Goal: Obtain resource: Download file/media

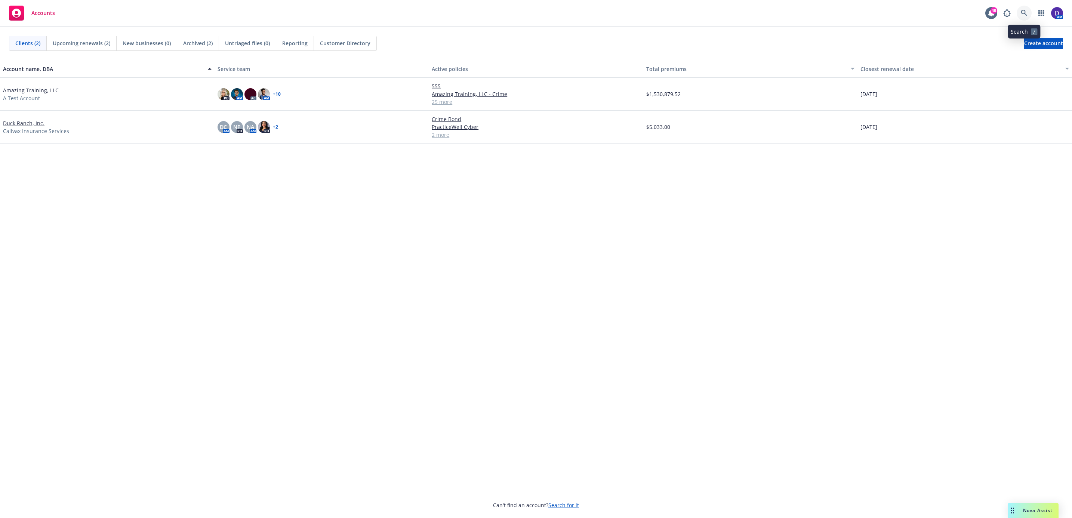
click at [1025, 12] on icon at bounding box center [1024, 13] width 7 height 7
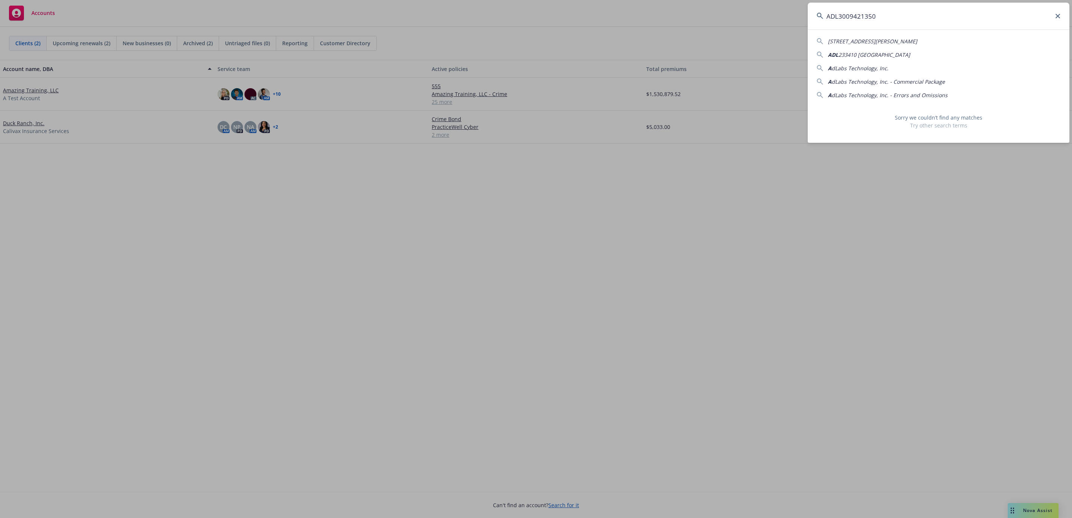
drag, startPoint x: 883, startPoint y: 17, endPoint x: 716, endPoint y: 10, distance: 167.2
click at [746, 13] on div "ADL3009421350 [STREET_ADDRESS][PERSON_NAME] ADL 233410 Aquatic Farm A dLabs Tec…" at bounding box center [536, 259] width 1072 height 518
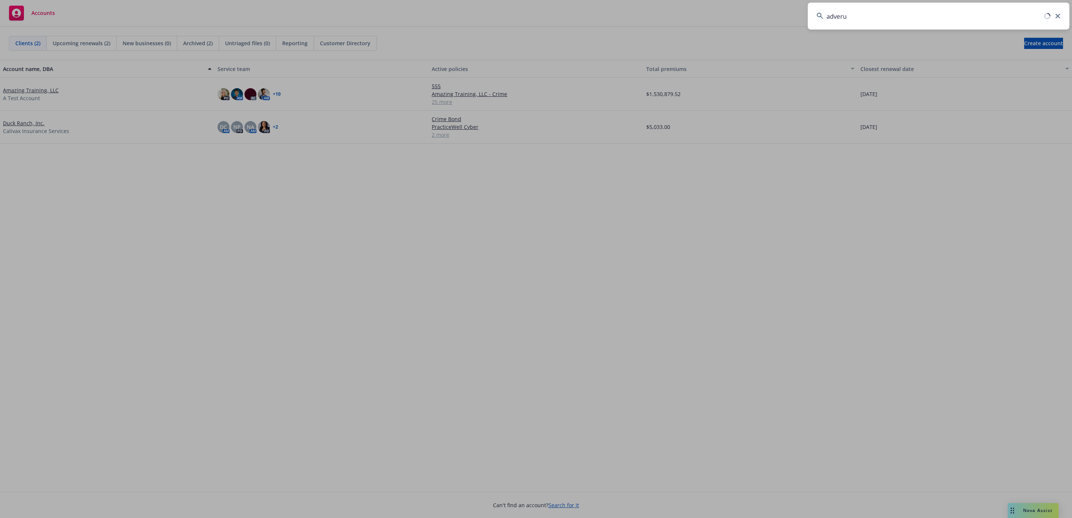
type input "adverum"
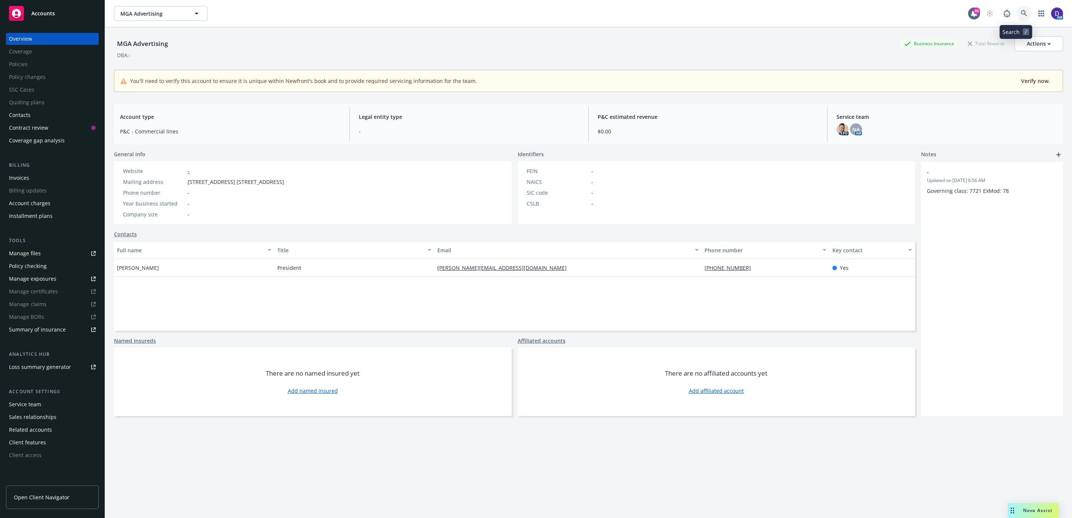
click at [1016, 13] on link at bounding box center [1023, 13] width 15 height 15
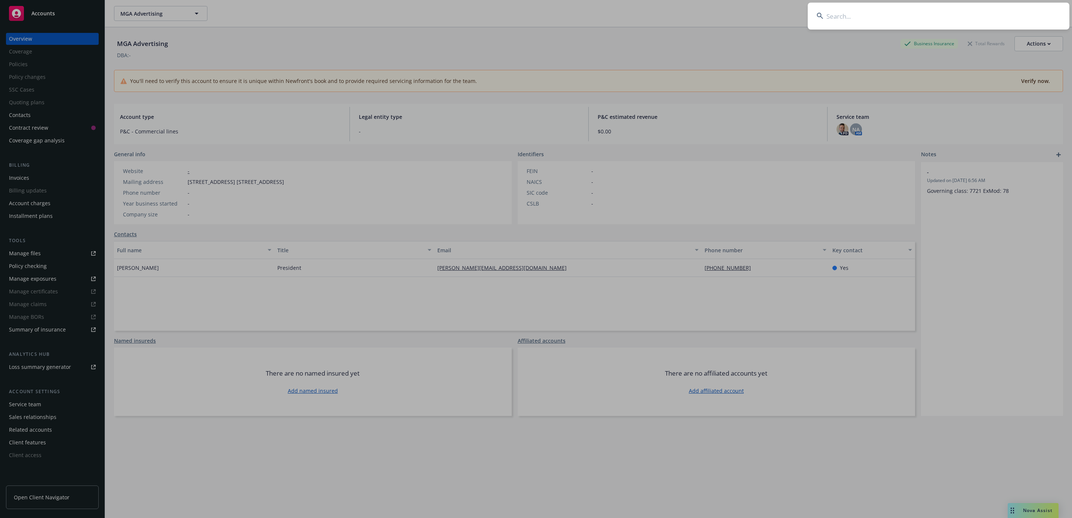
type input "d"
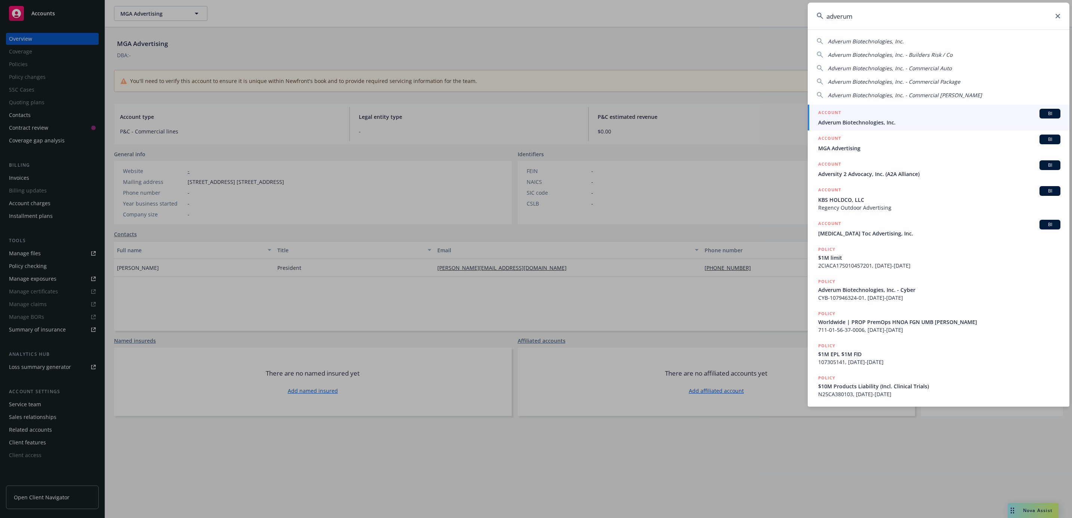
type input "adverum"
click at [925, 119] on span "Adverum Biotechnologies, Inc." at bounding box center [939, 122] width 242 height 8
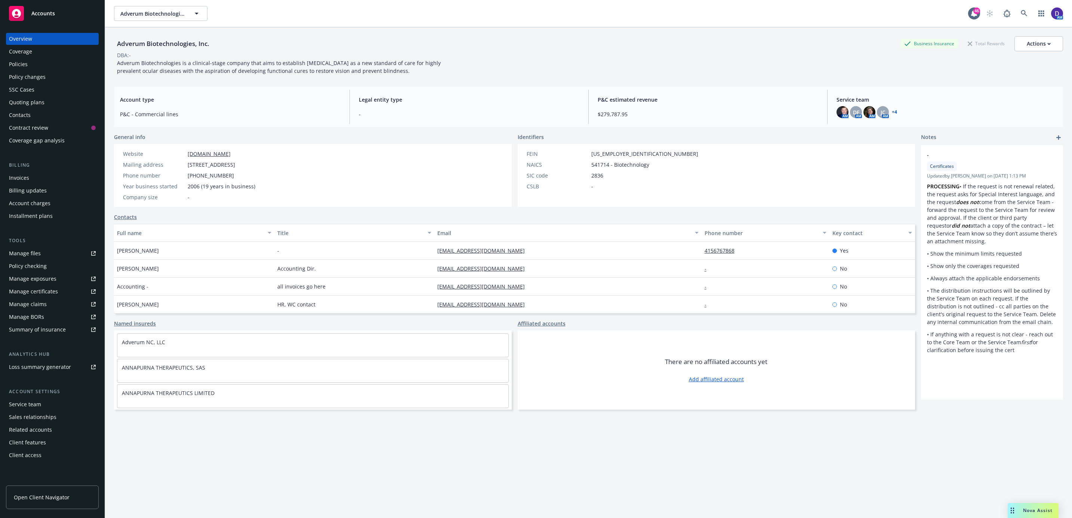
click at [45, 68] on div "Policies" at bounding box center [52, 64] width 87 height 12
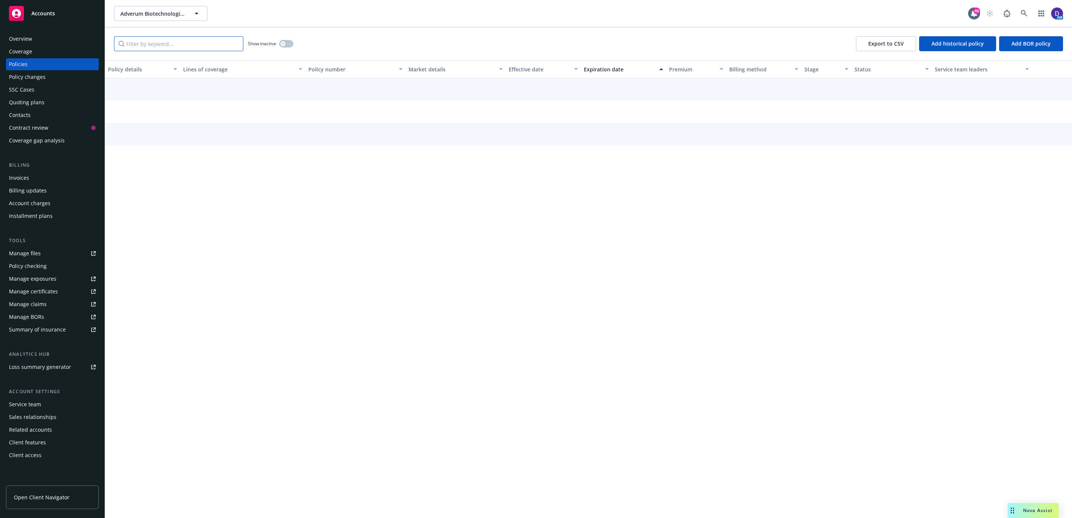
click at [195, 40] on input "Filter by keyword..." at bounding box center [178, 43] width 129 height 15
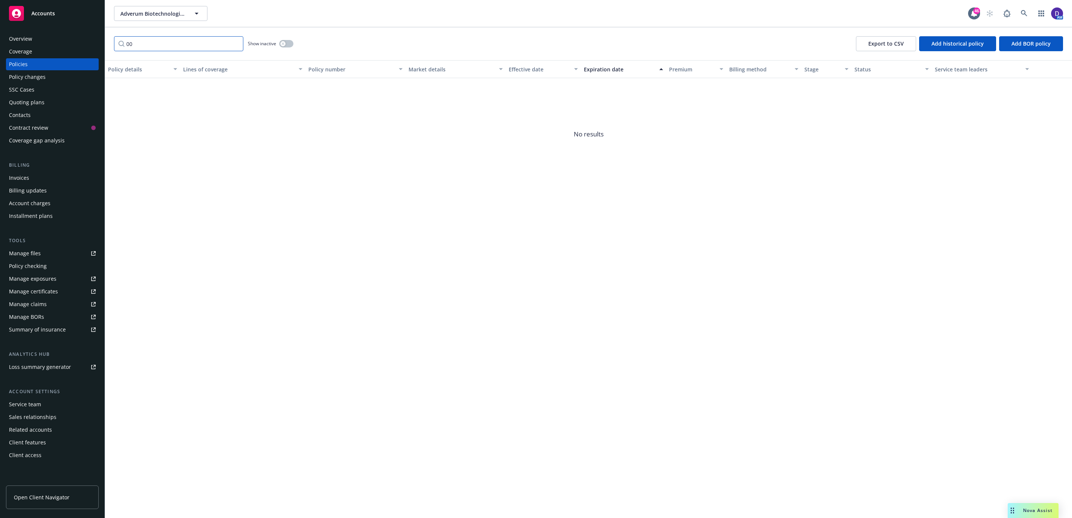
type input "0"
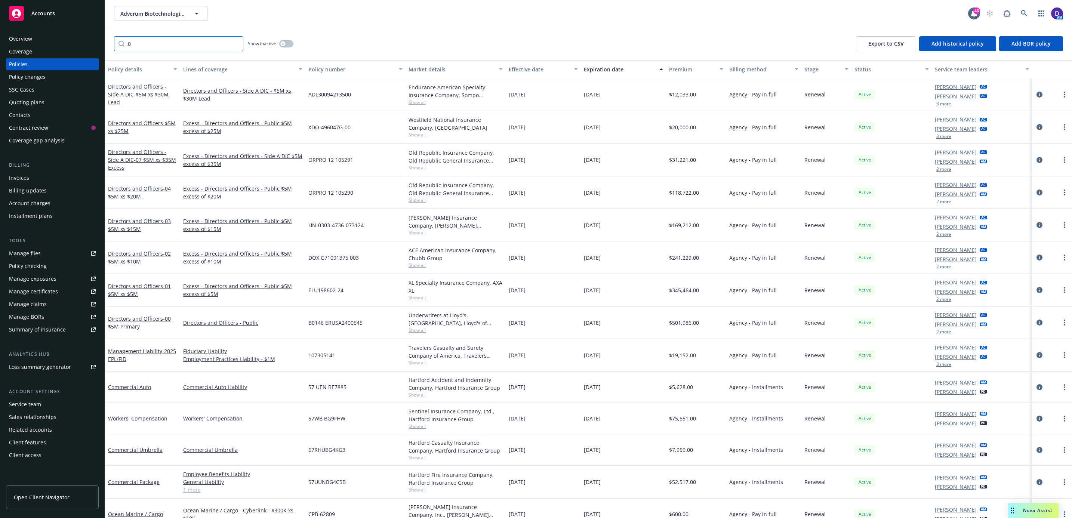
type input "."
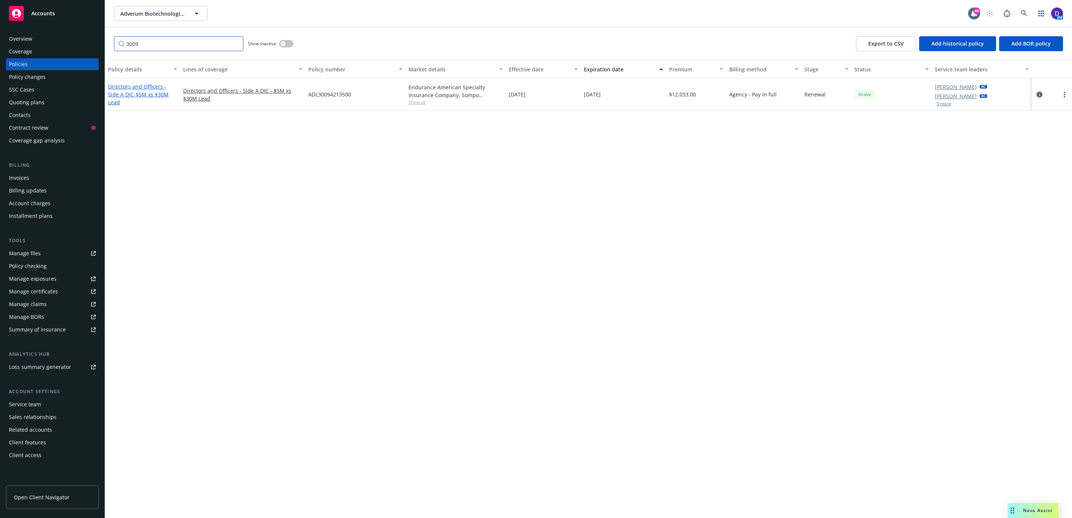
type input "3009"
click at [135, 95] on span "- $5M xs $30M Lead" at bounding box center [138, 98] width 61 height 15
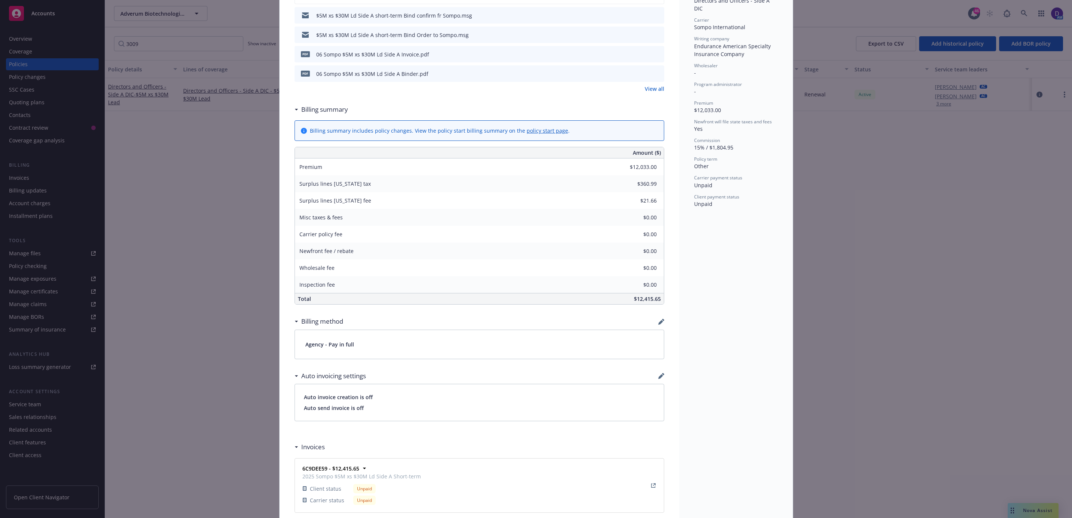
scroll to position [89, 0]
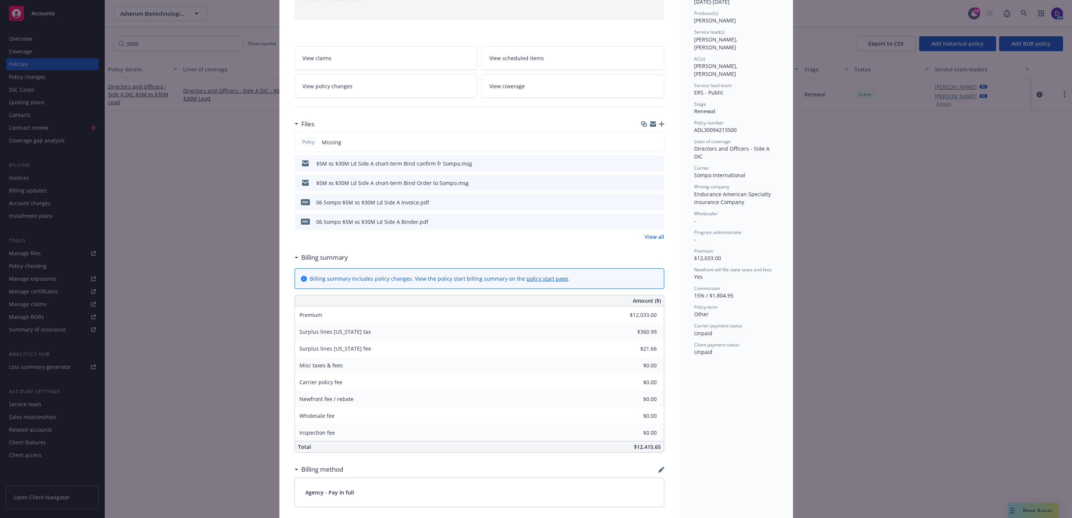
click at [642, 224] on icon "download file" at bounding box center [645, 221] width 6 height 6
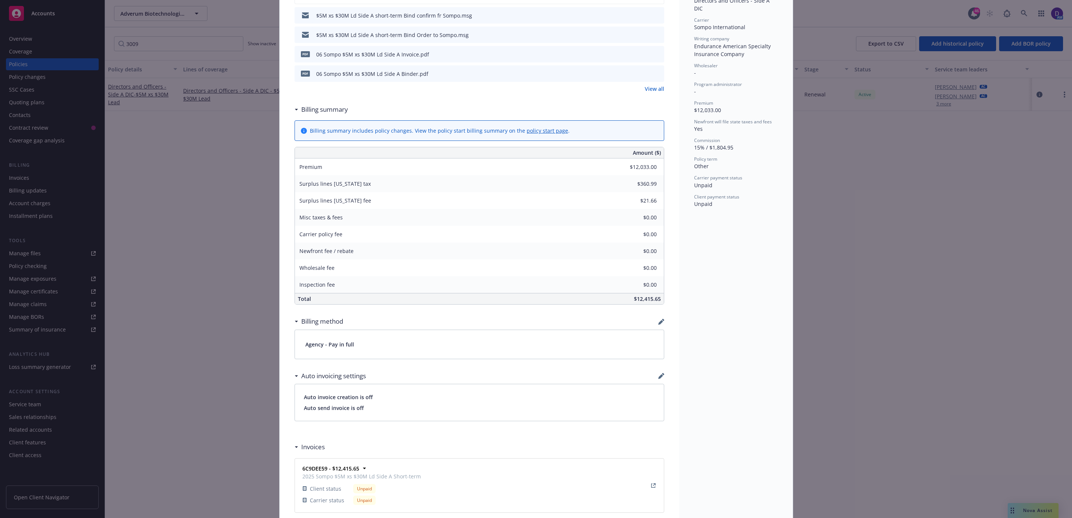
scroll to position [425, 0]
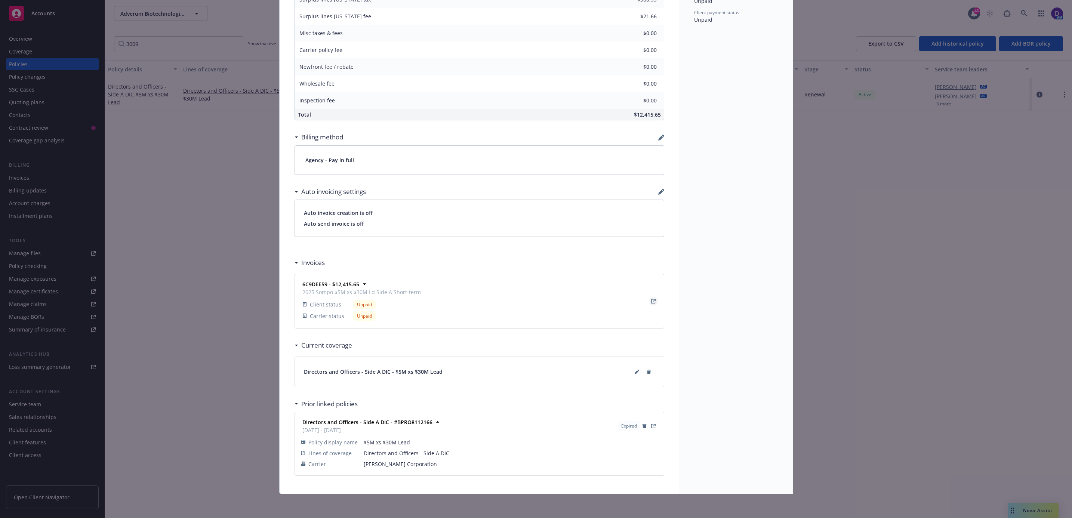
click at [651, 299] on icon "View Invoice" at bounding box center [653, 301] width 4 height 4
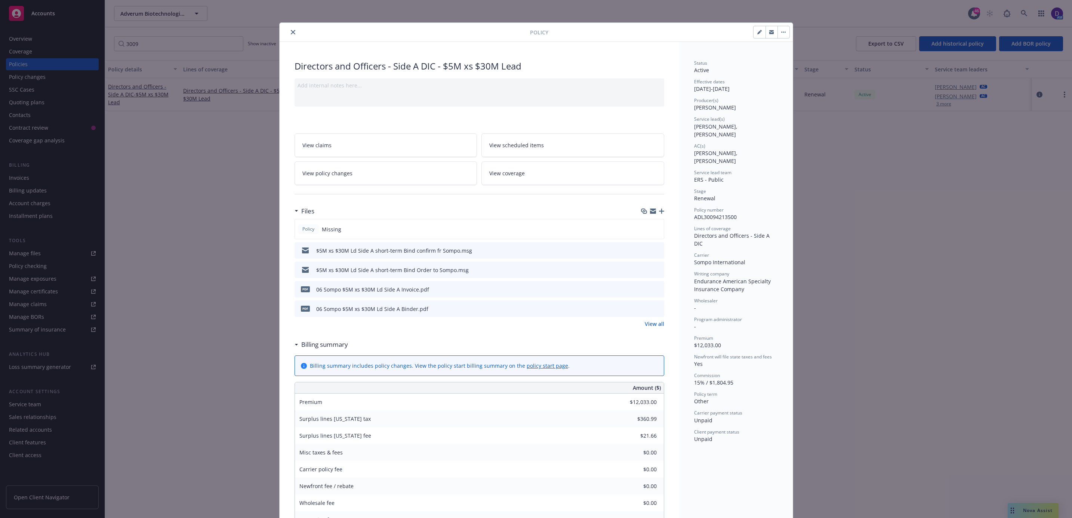
scroll to position [0, 0]
click at [291, 35] on icon "close" at bounding box center [293, 33] width 4 height 4
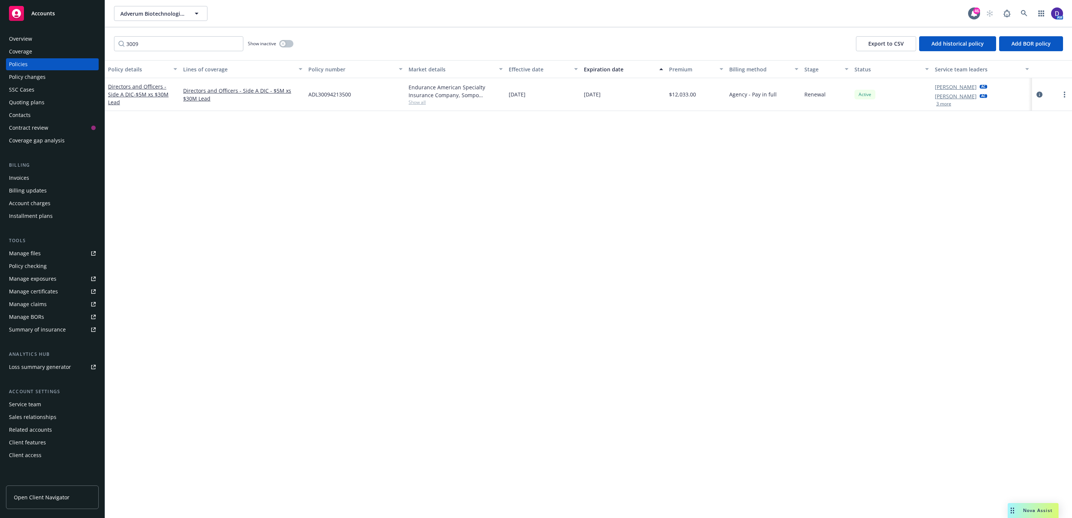
click at [39, 178] on div "Invoices" at bounding box center [52, 178] width 87 height 12
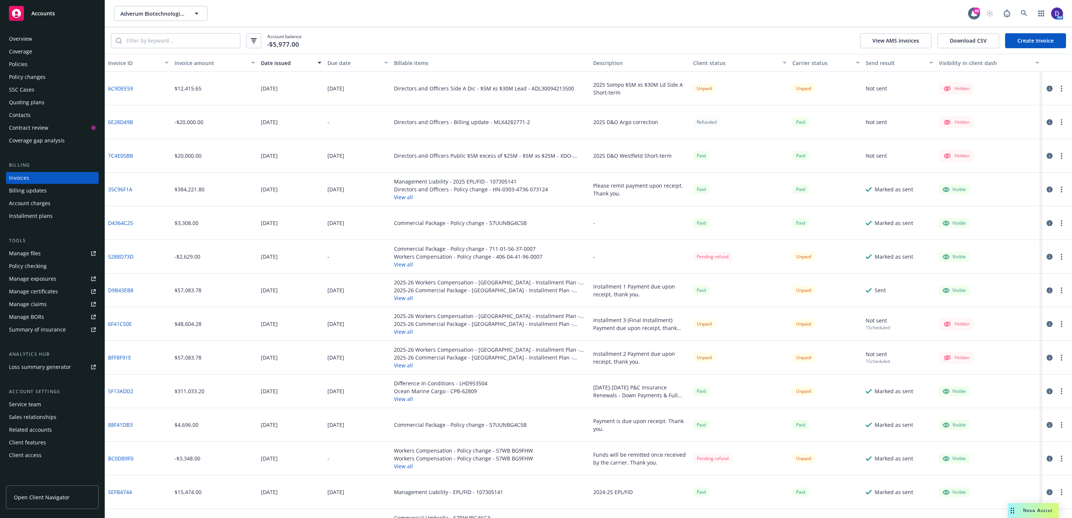
click at [1046, 123] on icon "button" at bounding box center [1049, 122] width 6 height 6
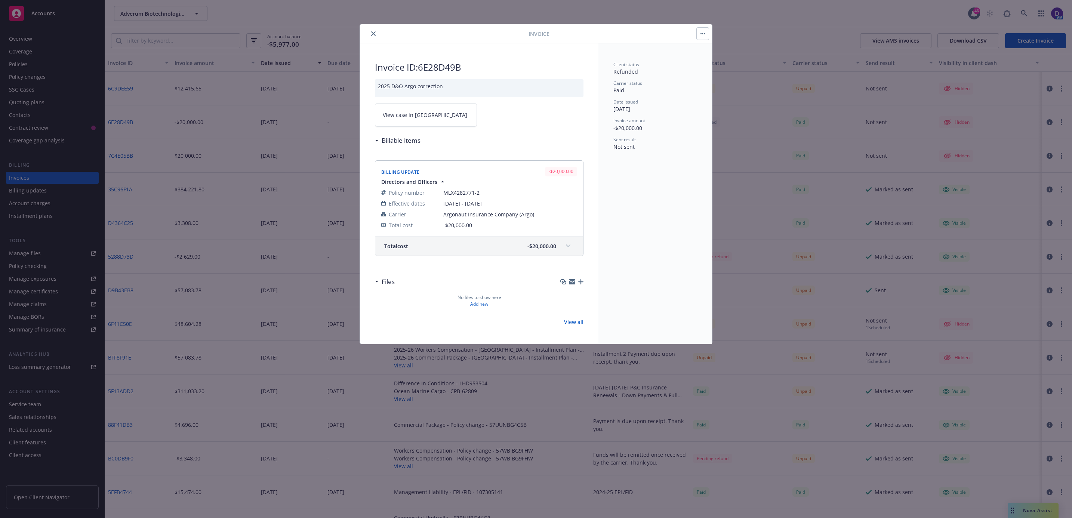
click at [371, 33] on icon "close" at bounding box center [373, 33] width 4 height 4
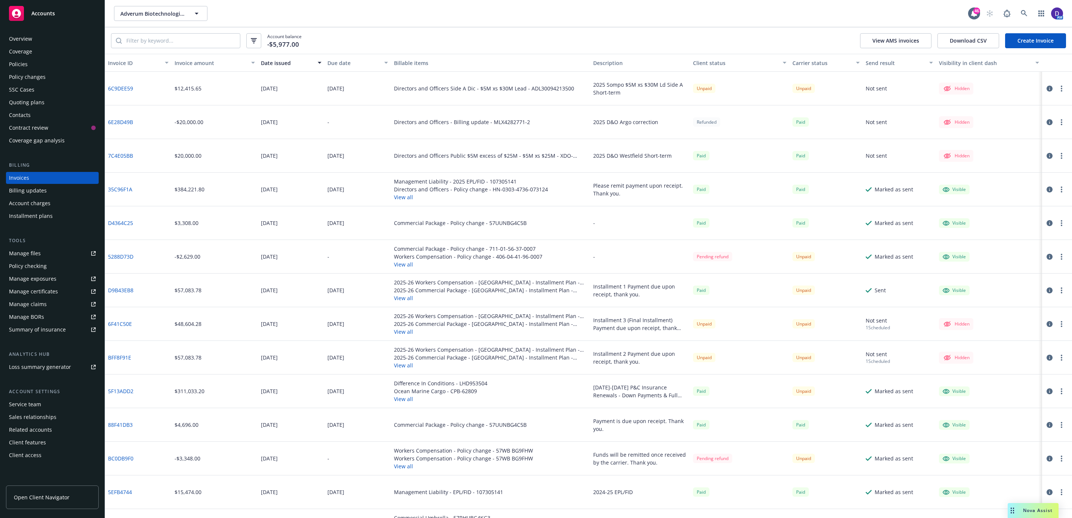
click at [118, 123] on link "6E28D49B" at bounding box center [120, 122] width 25 height 8
click at [120, 222] on link "D4364C25" at bounding box center [120, 223] width 25 height 8
click at [1046, 89] on icon "button" at bounding box center [1049, 89] width 6 height 6
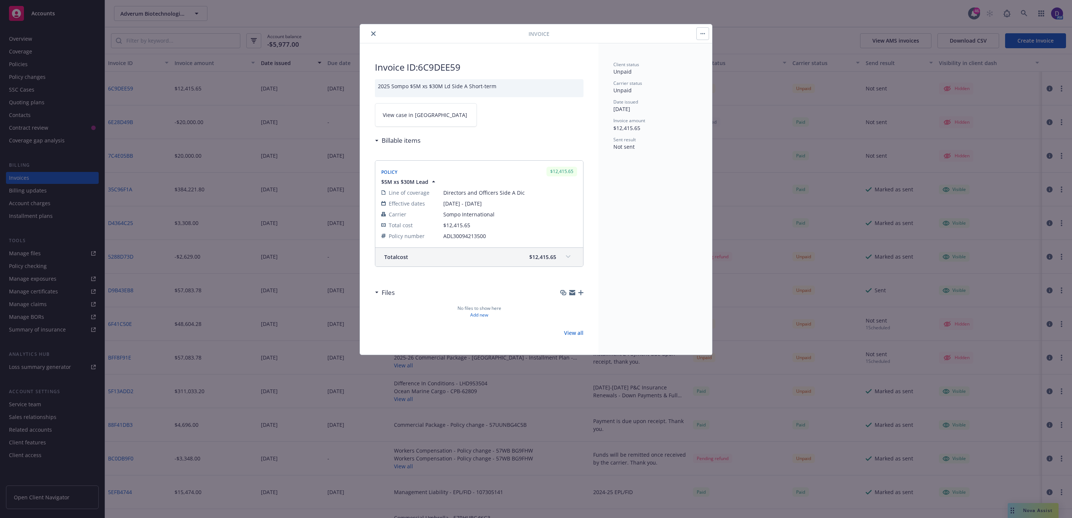
click at [369, 34] on button "close" at bounding box center [373, 33] width 9 height 9
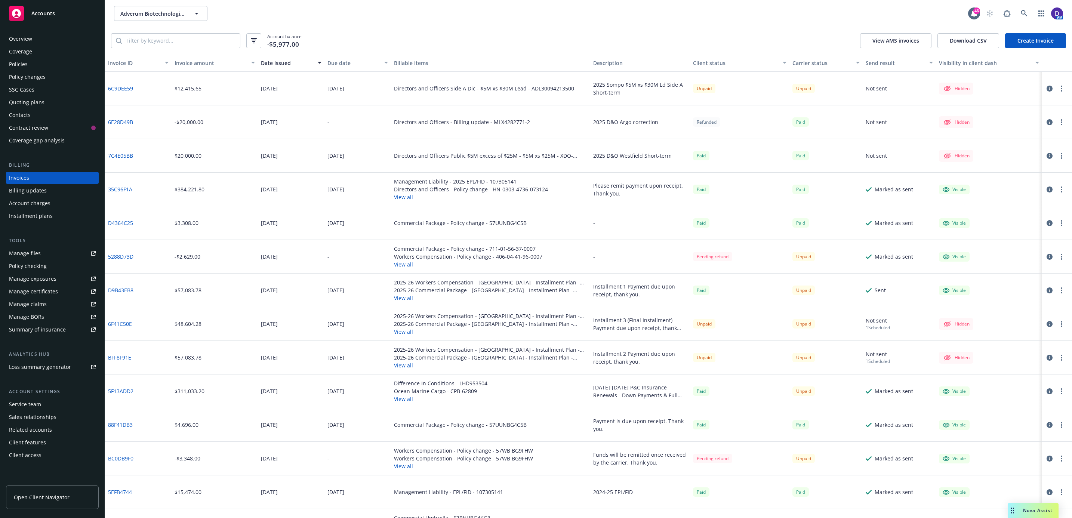
click at [118, 92] on link "6C9DEE59" at bounding box center [120, 88] width 25 height 8
click at [1061, 90] on circle "button" at bounding box center [1061, 90] width 1 height 1
click at [1046, 87] on icon "button" at bounding box center [1049, 89] width 6 height 6
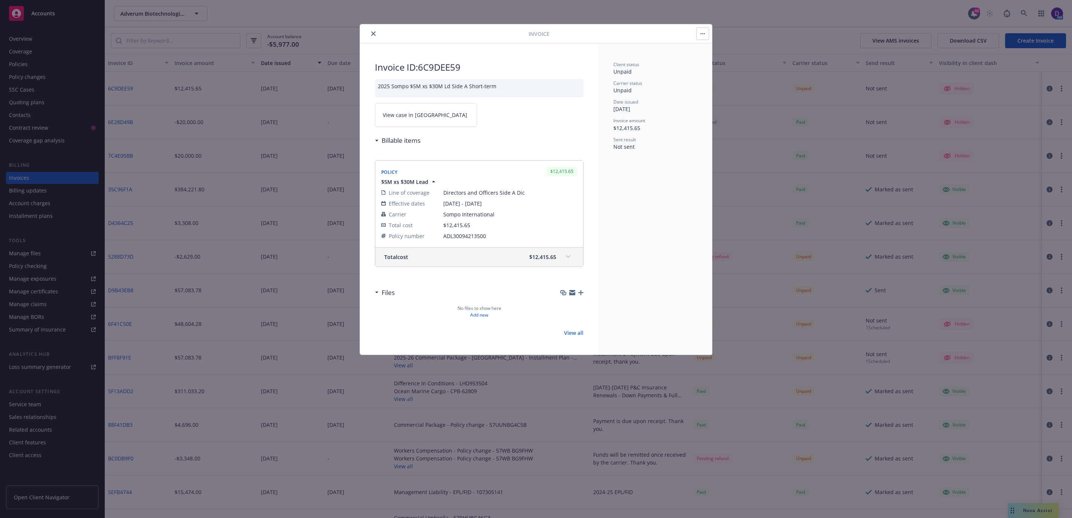
drag, startPoint x: 373, startPoint y: 34, endPoint x: 392, endPoint y: 28, distance: 19.8
click at [373, 34] on icon "close" at bounding box center [373, 33] width 4 height 4
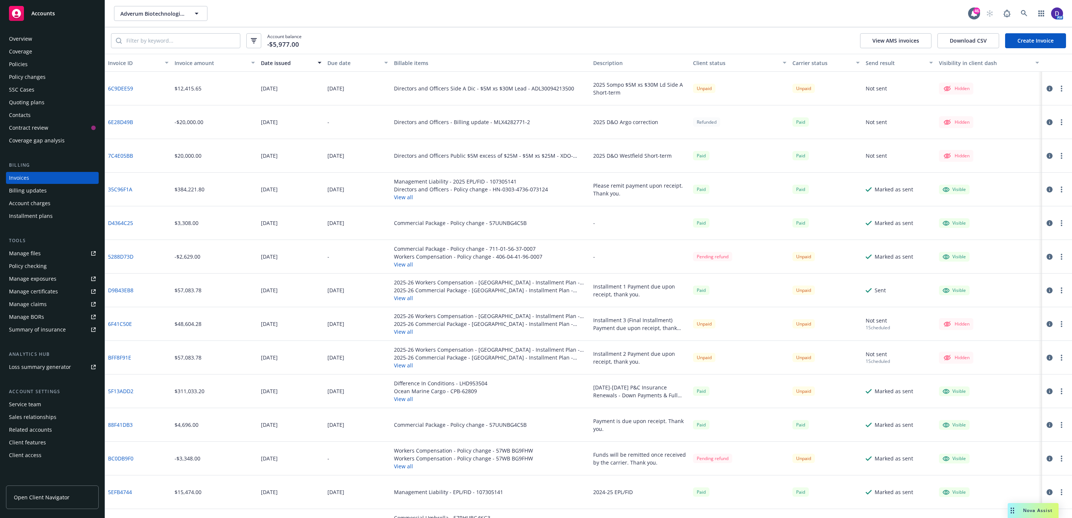
click at [31, 59] on div "Policies" at bounding box center [52, 64] width 87 height 12
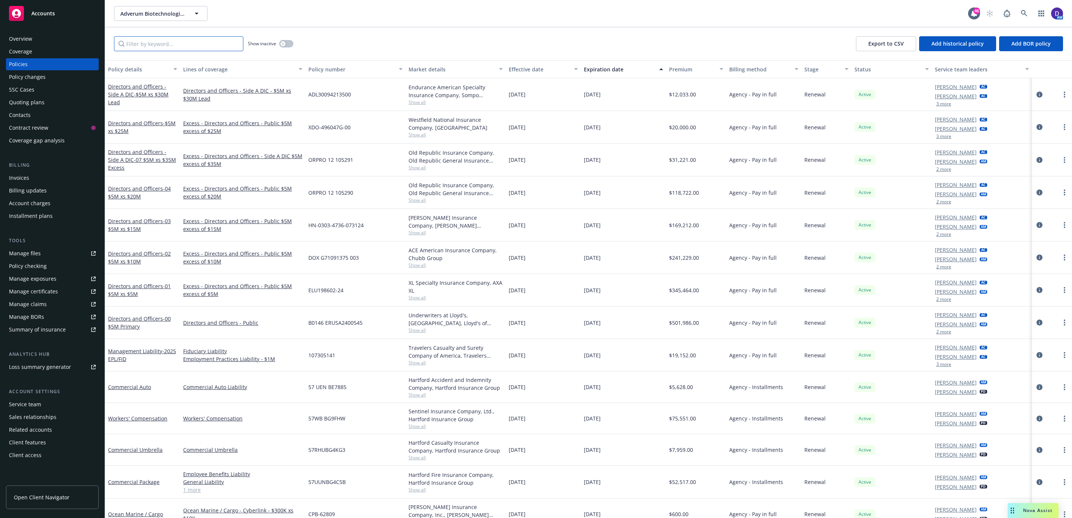
click at [160, 46] on input "Filter by keyword..." at bounding box center [178, 43] width 129 height 15
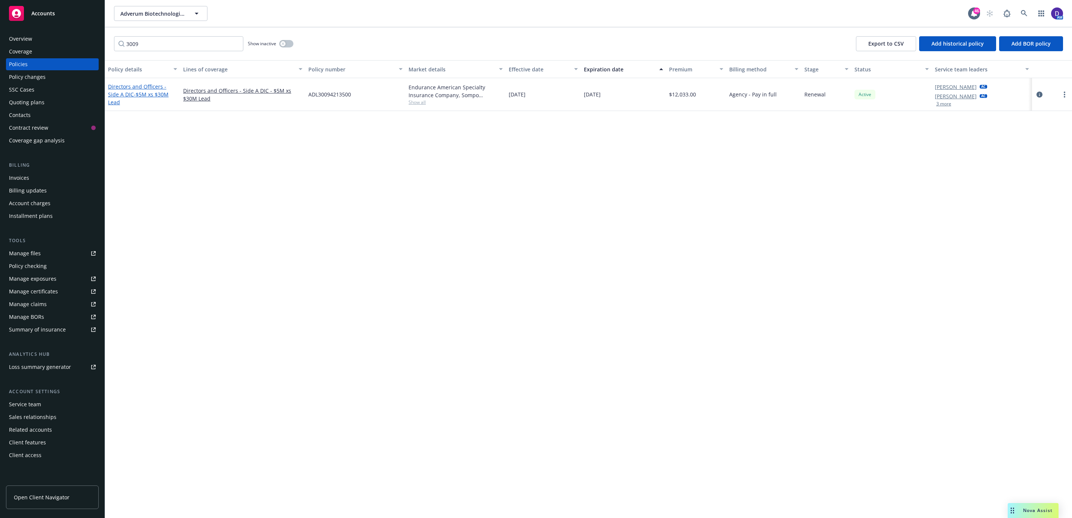
click at [147, 92] on link "Directors and Officers - Side A DIC - $5M xs $30M Lead" at bounding box center [138, 94] width 61 height 23
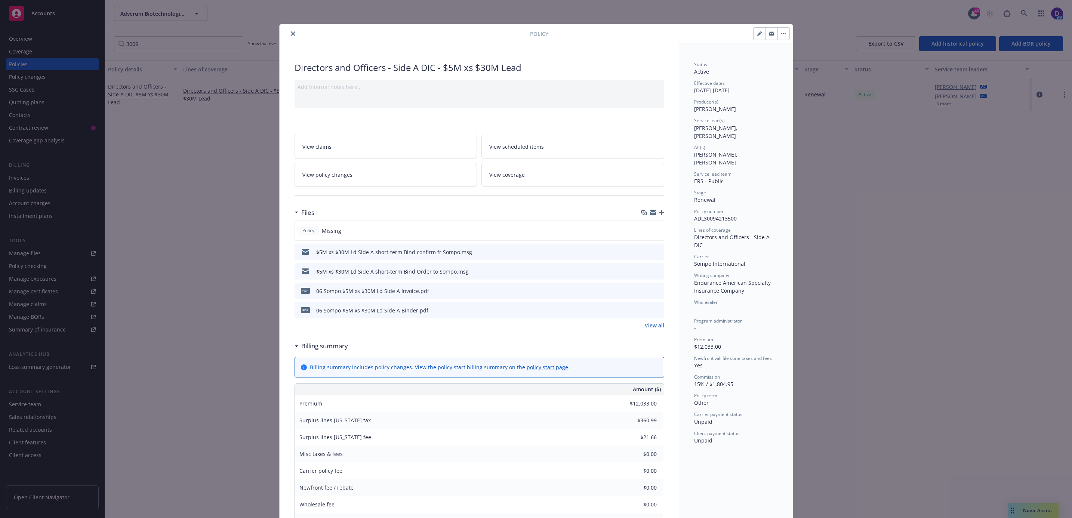
scroll to position [22, 0]
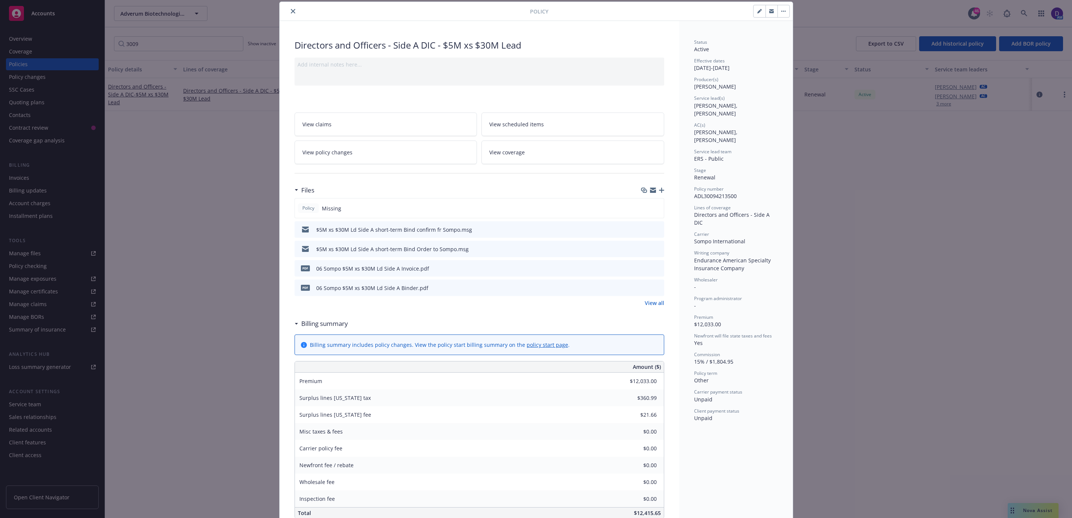
click at [642, 290] on icon "download file" at bounding box center [645, 287] width 6 height 6
click at [288, 7] on button "close" at bounding box center [292, 11] width 9 height 9
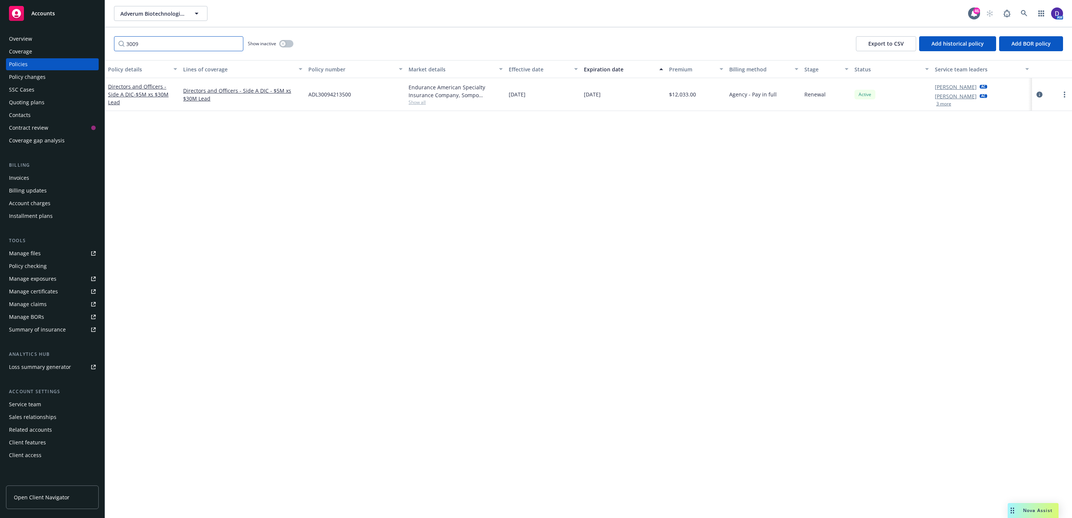
drag, startPoint x: 185, startPoint y: 39, endPoint x: 0, endPoint y: 4, distance: 188.6
click at [9, 16] on div "Accounts Overview Coverage Policies Policy changes SSC Cases Quoting plans Cont…" at bounding box center [536, 259] width 1072 height 518
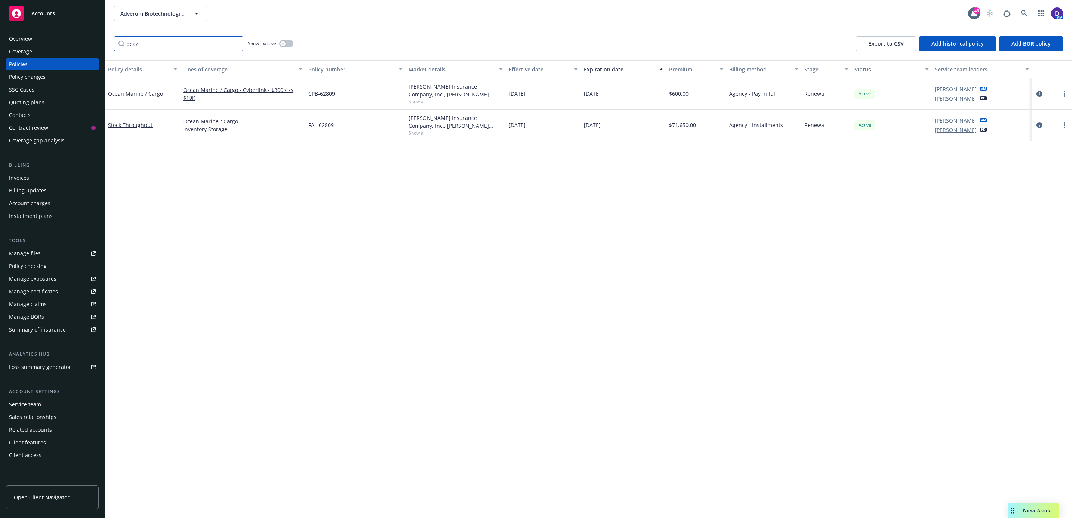
drag, startPoint x: 130, startPoint y: 45, endPoint x: 0, endPoint y: 13, distance: 134.4
click at [12, 20] on div "Accounts Overview Coverage Policies Policy changes SSC Cases Quoting plans Cont…" at bounding box center [536, 259] width 1072 height 518
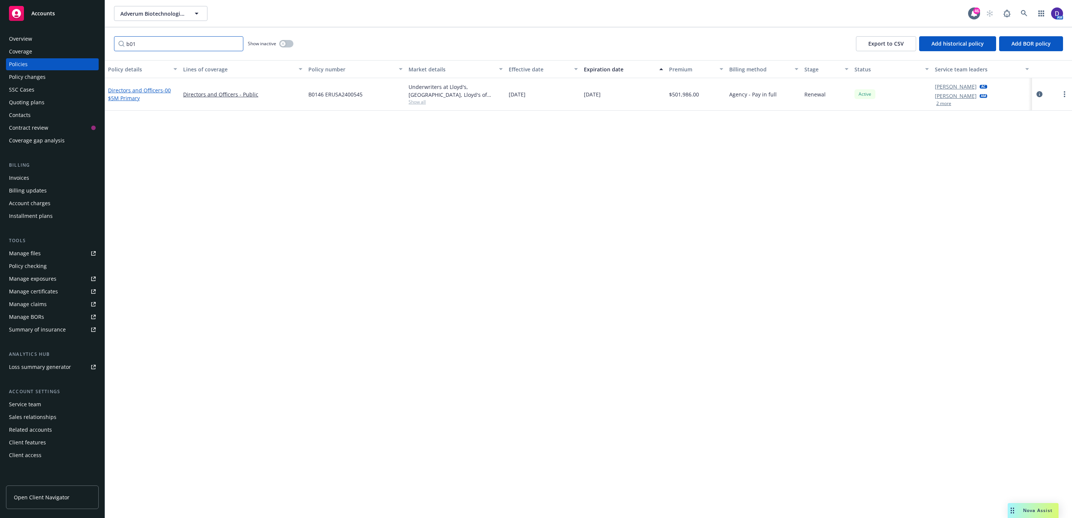
type input "b01"
click at [135, 91] on link "Directors and Officers - 00 $5M Primary" at bounding box center [139, 94] width 63 height 15
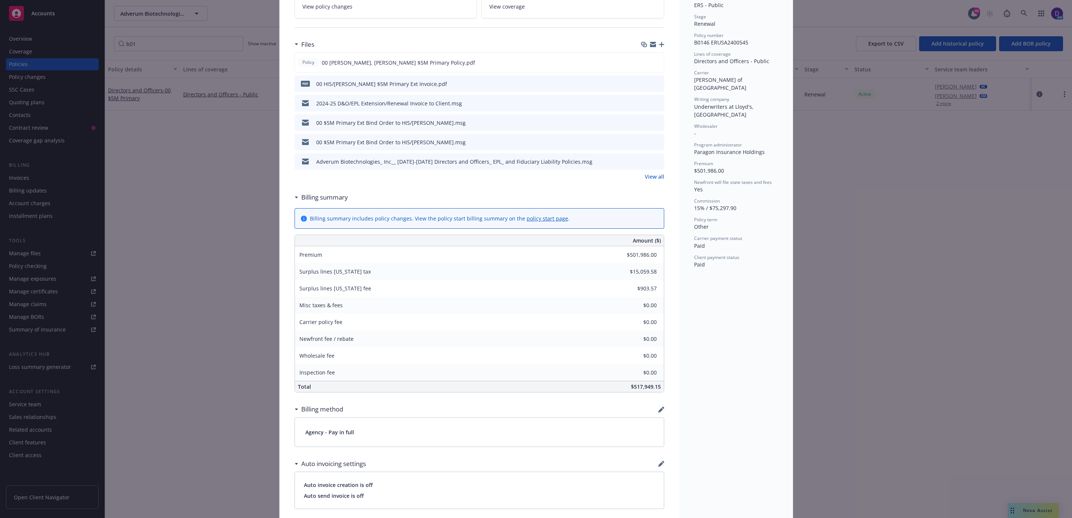
scroll to position [112, 0]
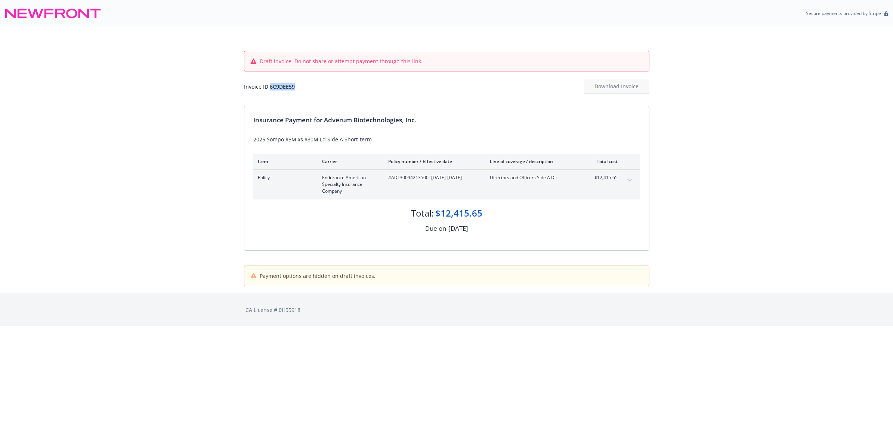
drag, startPoint x: 297, startPoint y: 89, endPoint x: 270, endPoint y: 92, distance: 27.1
click at [270, 92] on div "Invoice ID: 6C9DEE59 Download Invoice" at bounding box center [446, 86] width 405 height 15
copy div "6C9DEE59"
click at [633, 181] on button "expand content" at bounding box center [630, 180] width 12 height 12
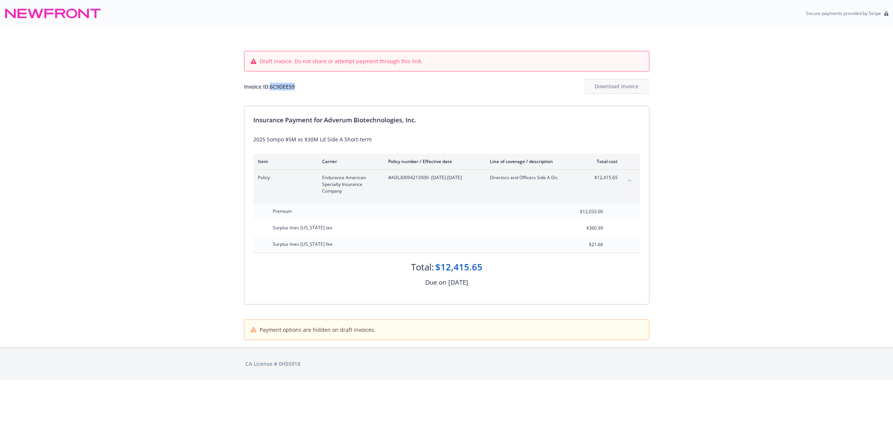
click at [406, 90] on div "Invoice ID: 6C9DEE59 Download Invoice" at bounding box center [446, 86] width 405 height 15
drag, startPoint x: 362, startPoint y: 92, endPoint x: 270, endPoint y: 95, distance: 92.3
click at [270, 95] on div "Draft invoice. Do not share or attempt payment through this link. Invoice ID: 6…" at bounding box center [446, 66] width 405 height 79
copy div "6C9DEE59"
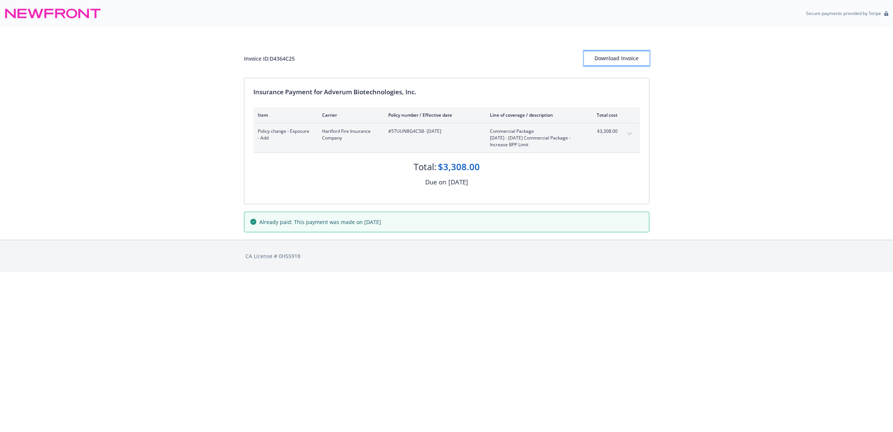
click at [641, 57] on button "Download Invoice" at bounding box center [616, 58] width 65 height 15
